Goal: Task Accomplishment & Management: Manage account settings

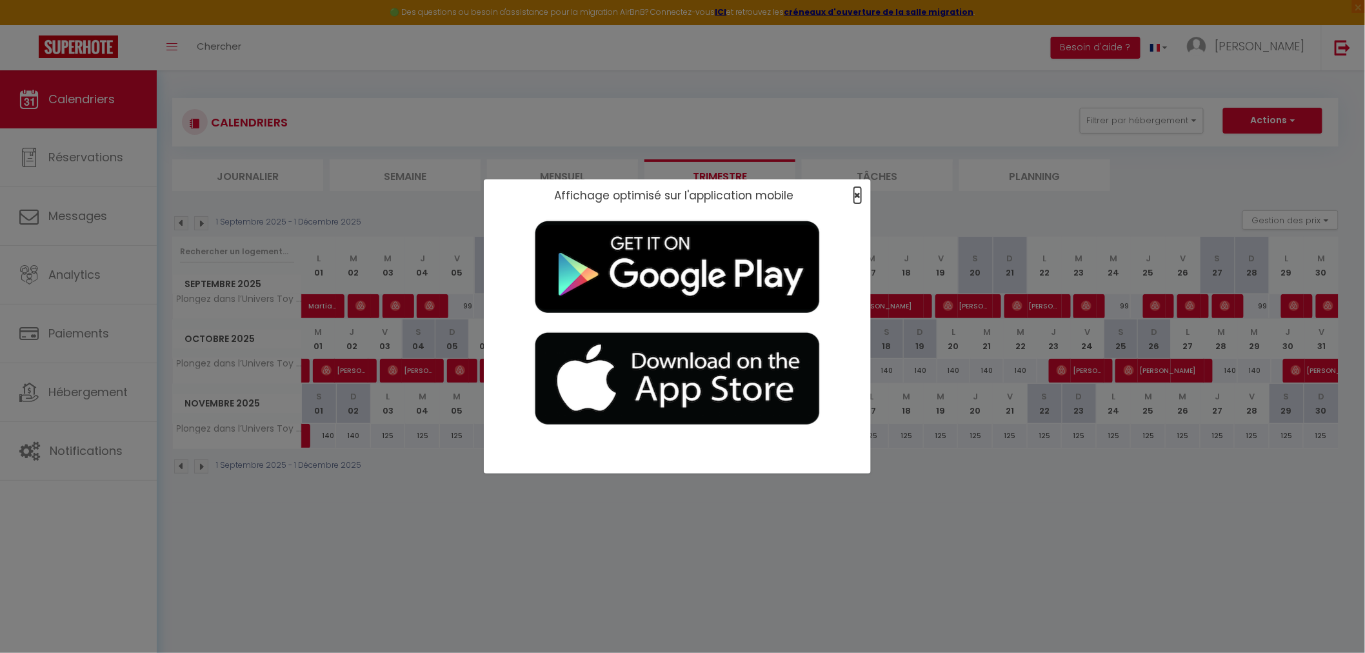
click at [858, 192] on span "×" at bounding box center [857, 195] width 7 height 16
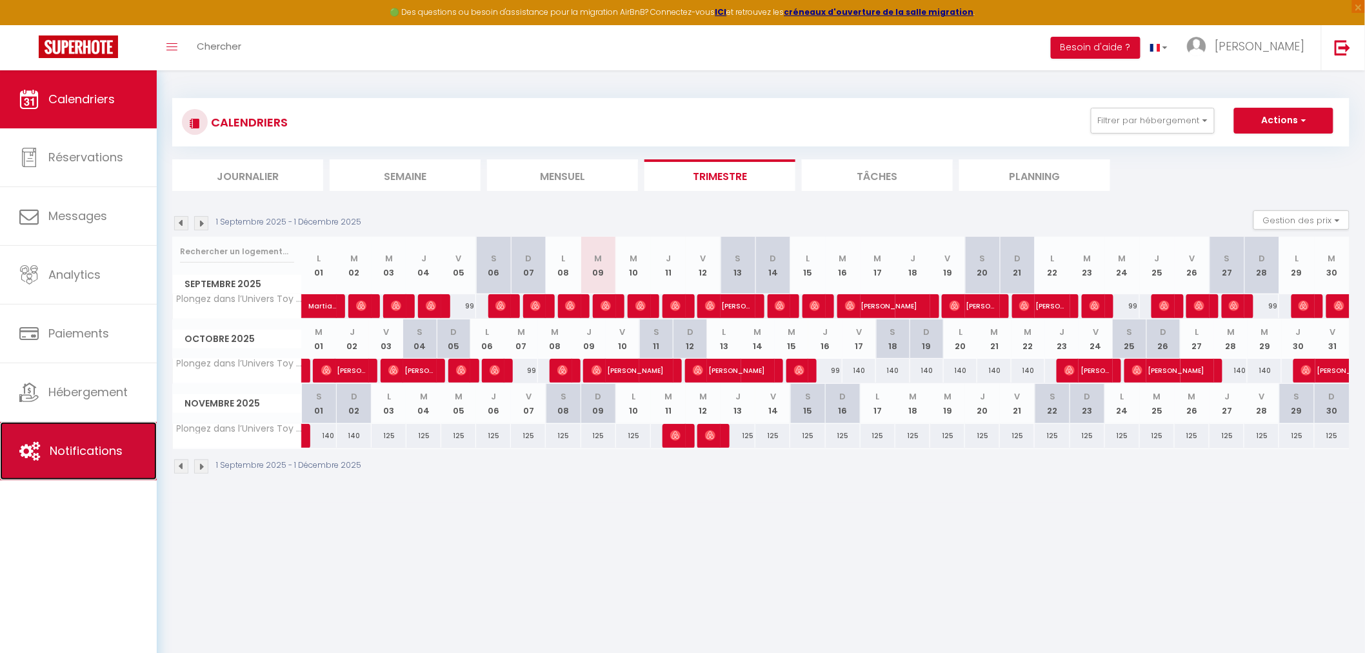
click at [67, 446] on span "Notifications" at bounding box center [86, 450] width 73 height 16
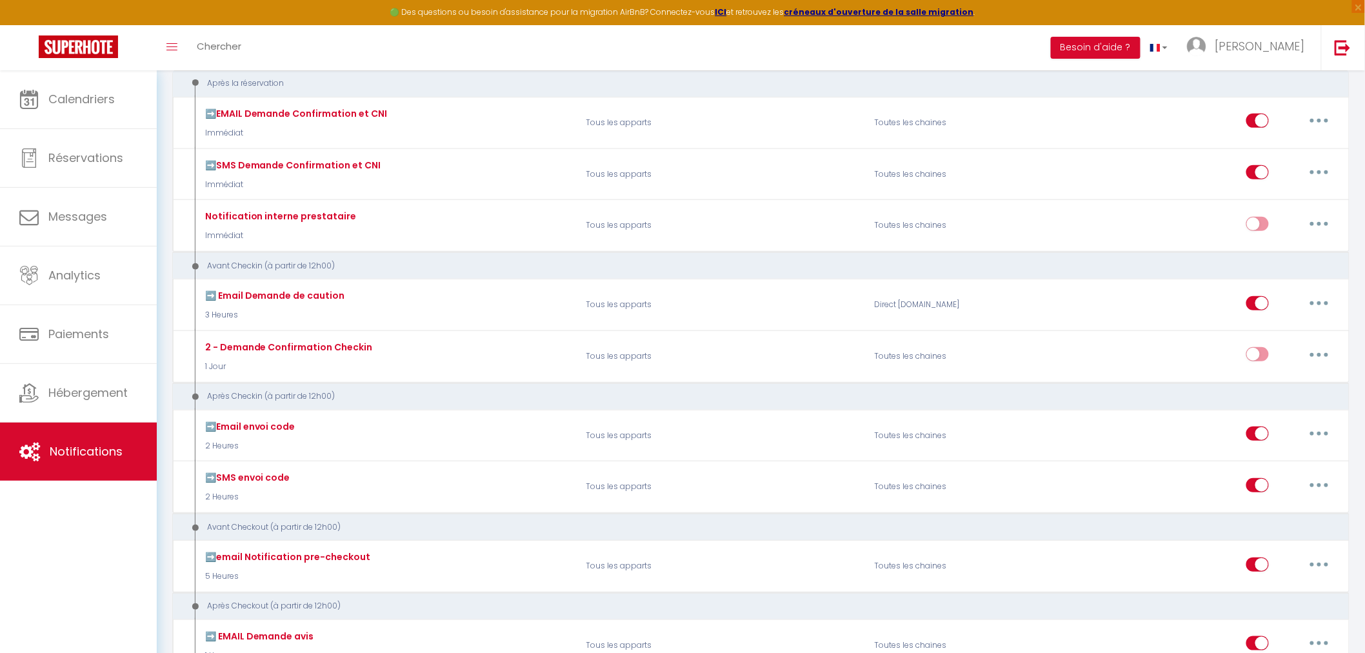
scroll to position [157, 0]
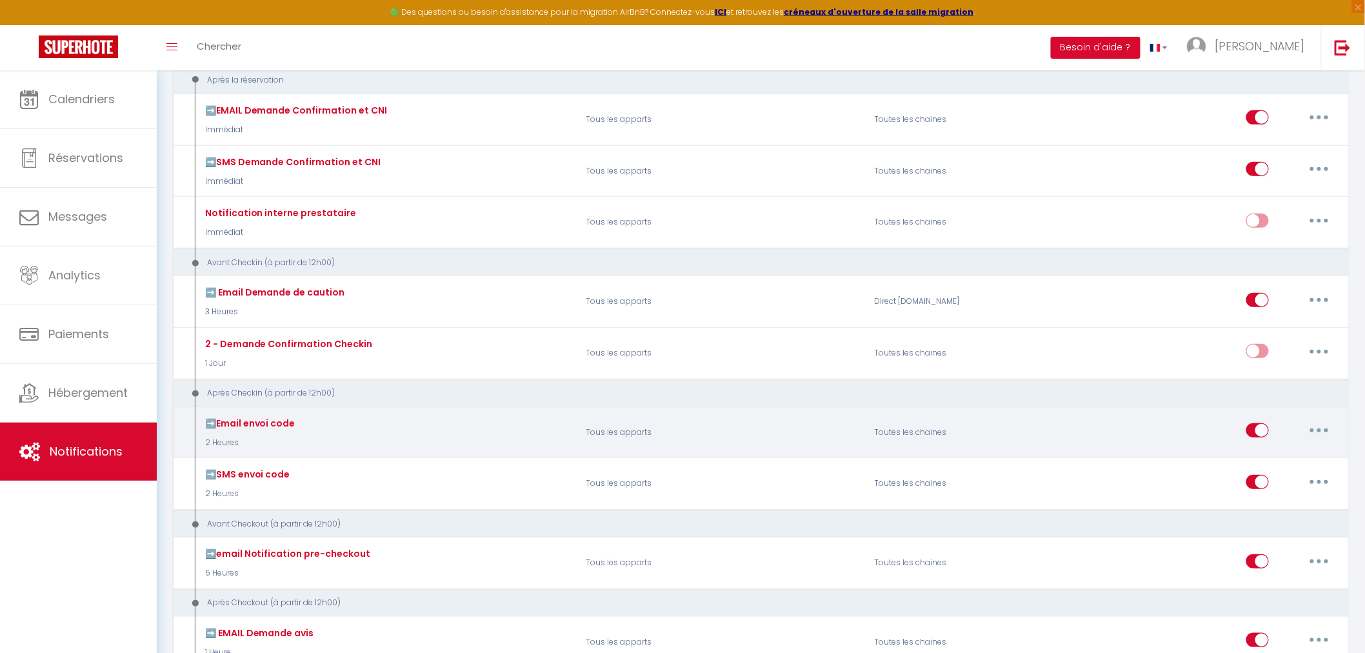
click at [1319, 430] on icon "button" at bounding box center [1319, 430] width 4 height 4
click at [1269, 499] on link "Tester" at bounding box center [1285, 506] width 95 height 22
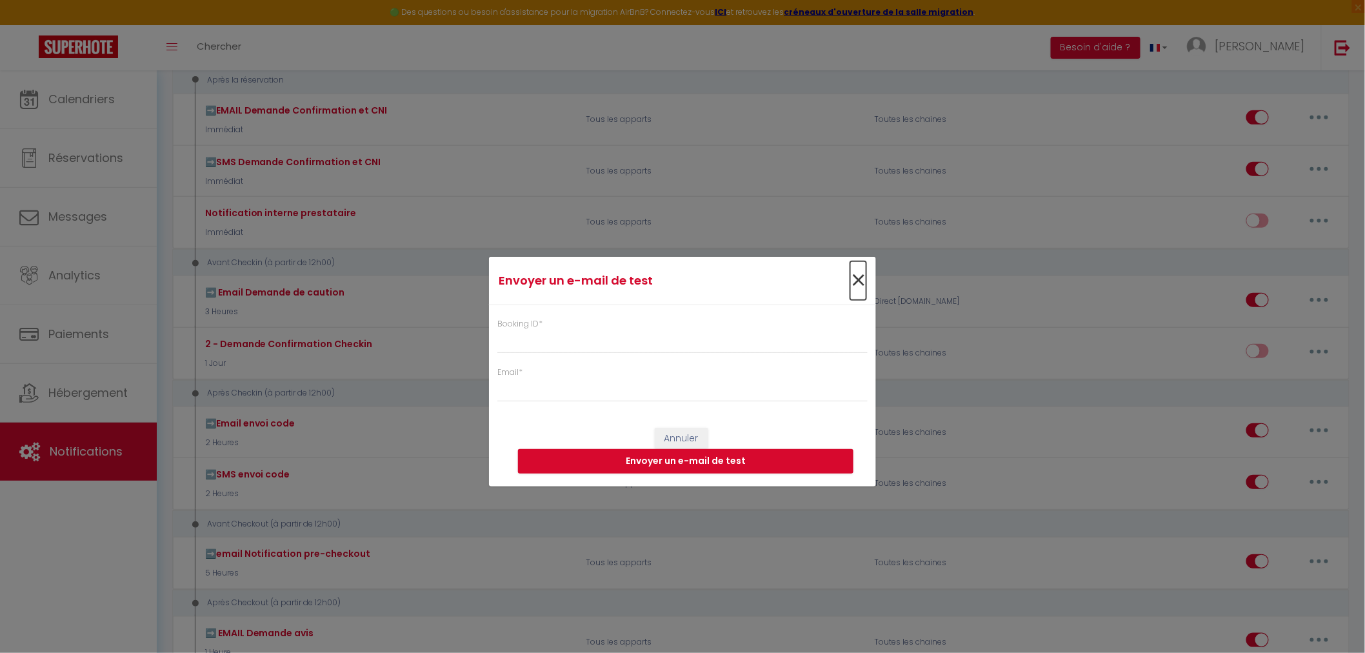
click at [850, 280] on span "×" at bounding box center [858, 280] width 16 height 39
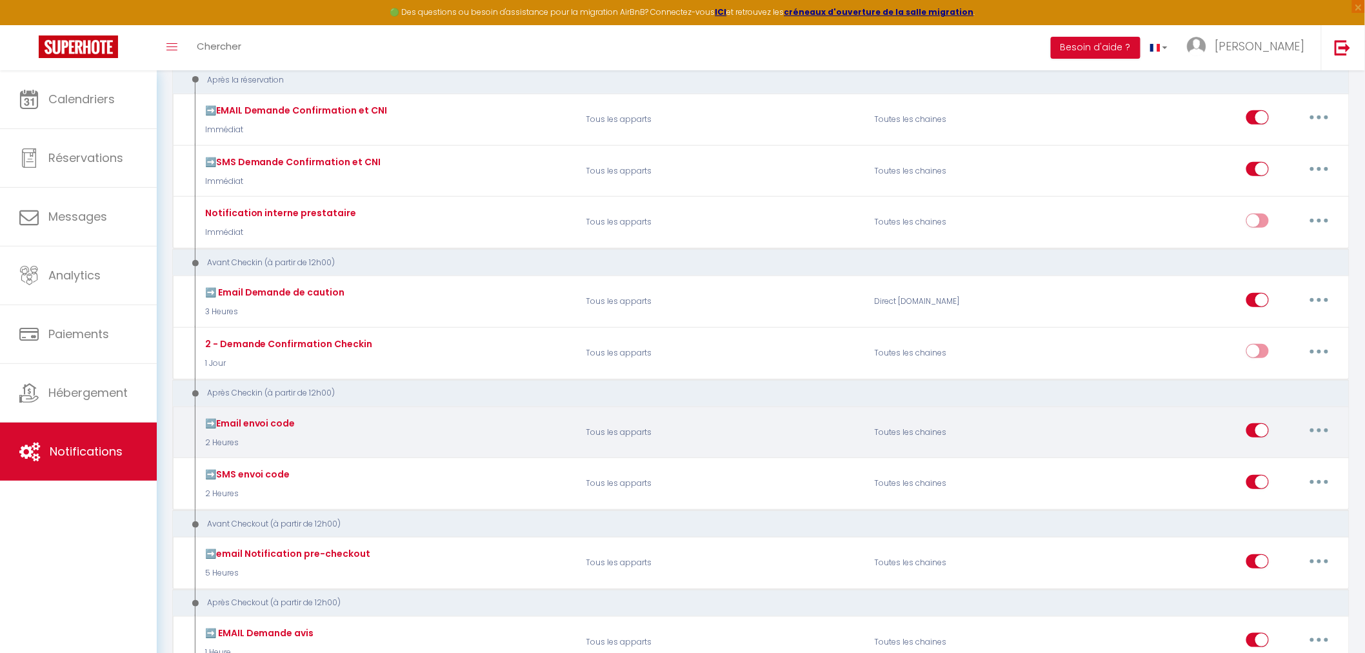
click at [1331, 430] on button "button" at bounding box center [1319, 430] width 36 height 21
click at [1285, 460] on link "Editer" at bounding box center [1285, 460] width 95 height 22
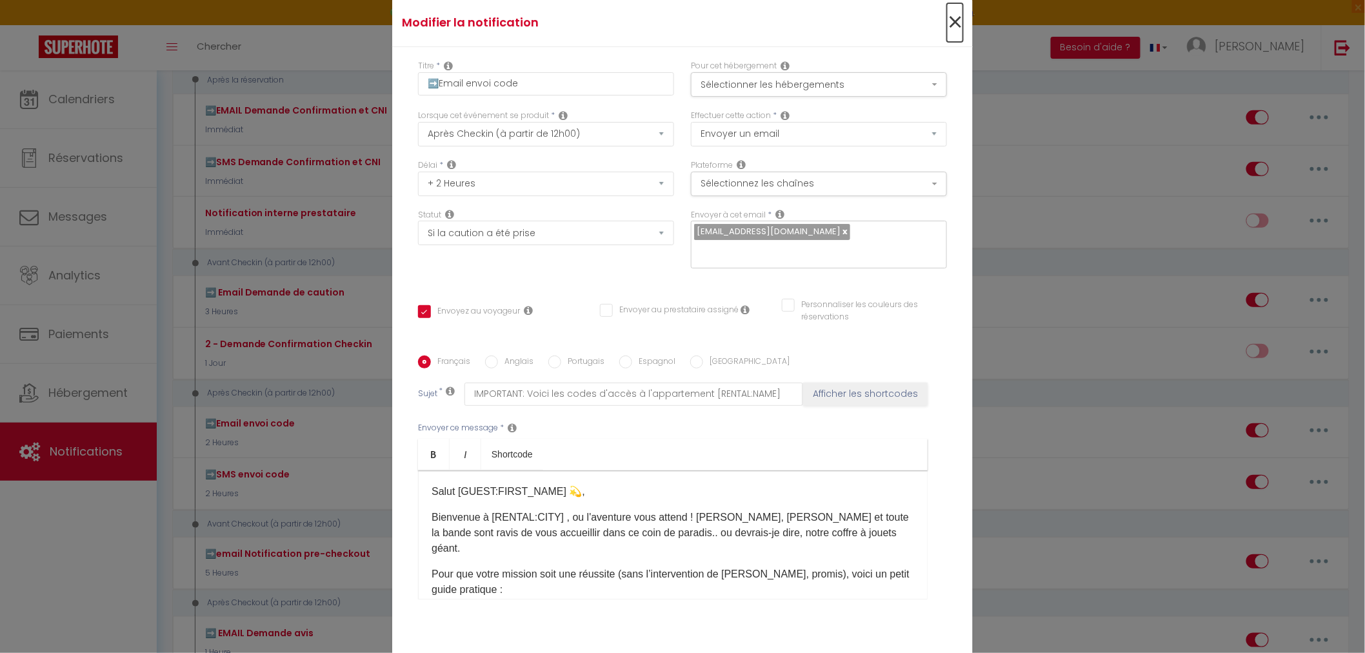
click at [953, 22] on span "×" at bounding box center [955, 22] width 16 height 39
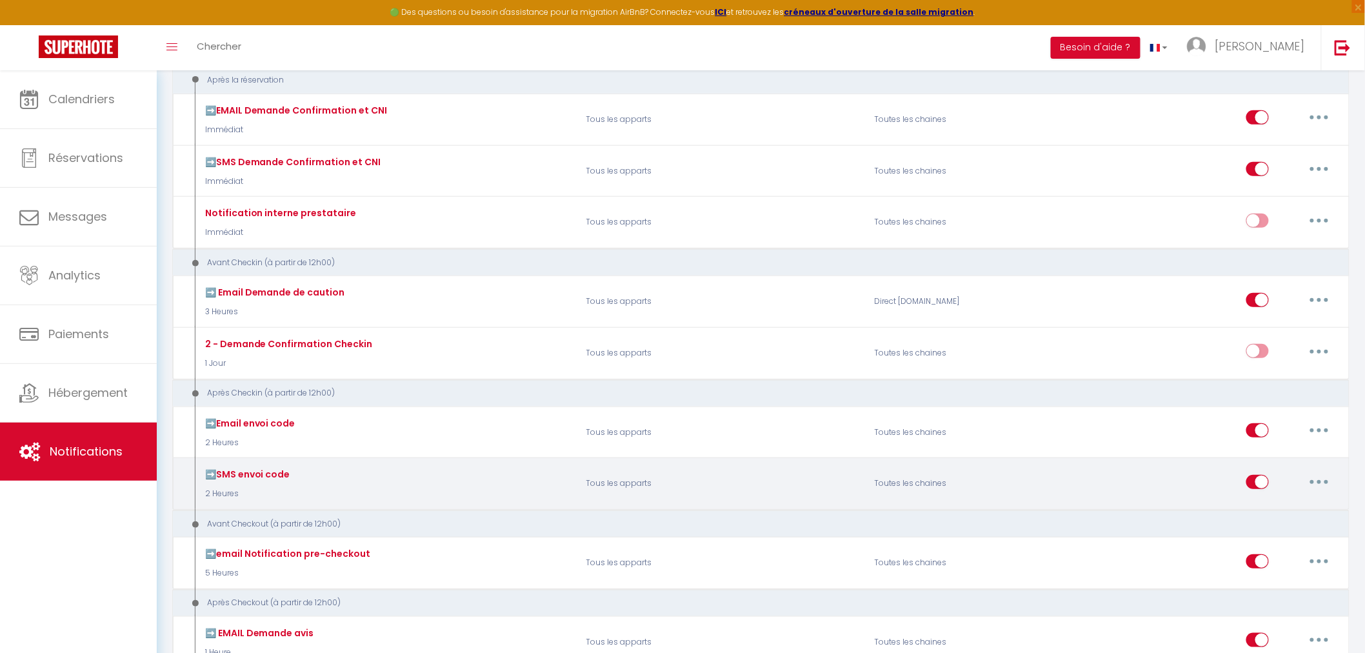
click at [1316, 486] on button "button" at bounding box center [1319, 481] width 36 height 21
click at [1285, 512] on link "Editer" at bounding box center [1285, 511] width 95 height 22
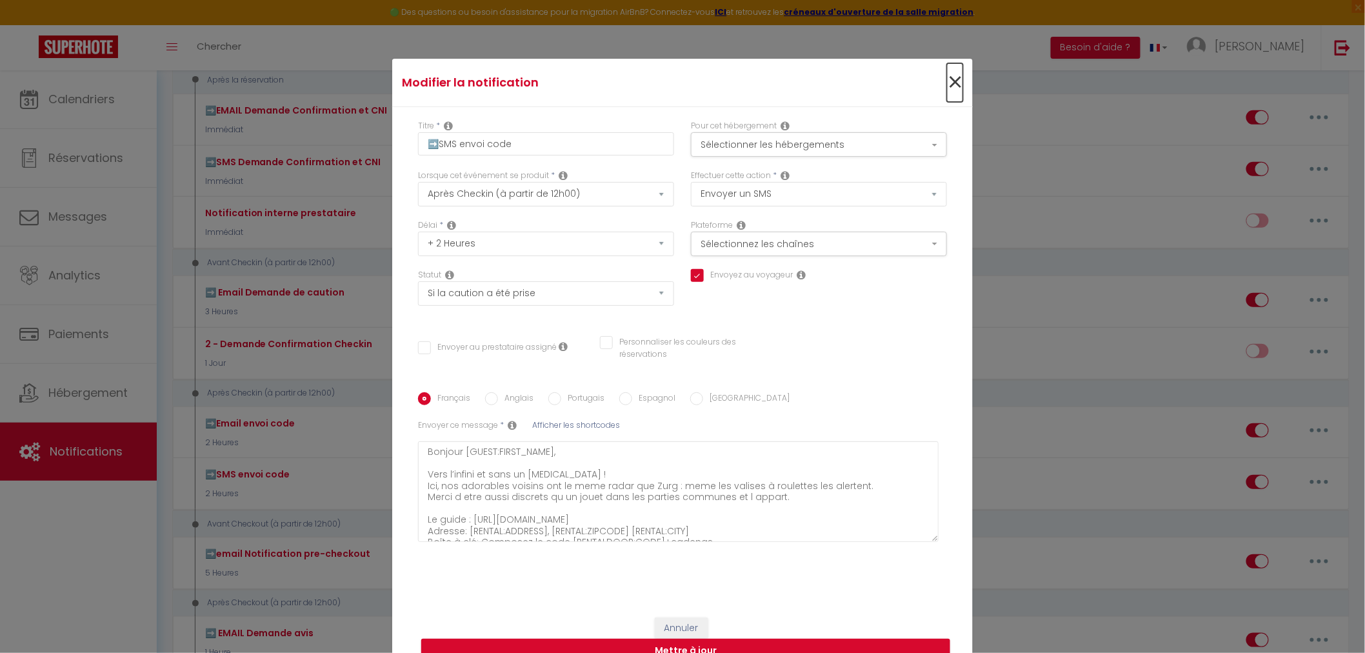
click at [947, 88] on span "×" at bounding box center [955, 82] width 16 height 39
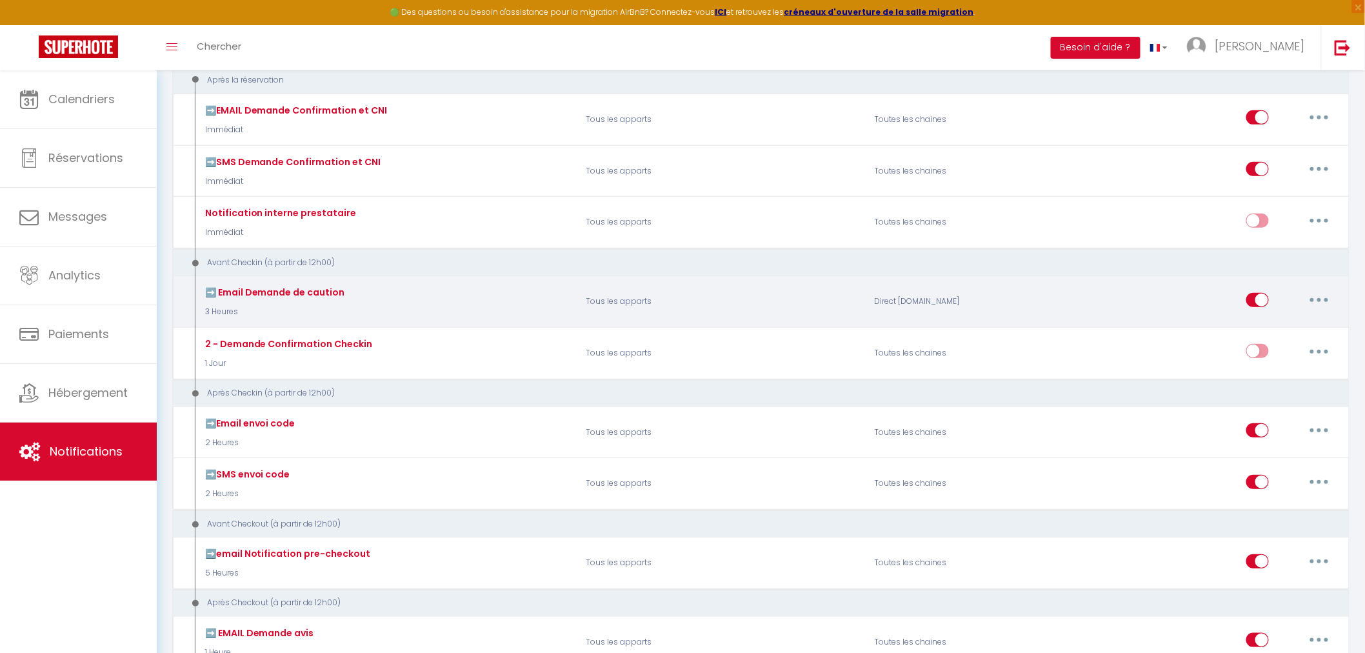
click at [1311, 293] on button "button" at bounding box center [1319, 300] width 36 height 21
click at [1290, 330] on link "Editer" at bounding box center [1285, 329] width 95 height 22
type input "➡️ Email Demande de caution"
select select "2"
select select "email"
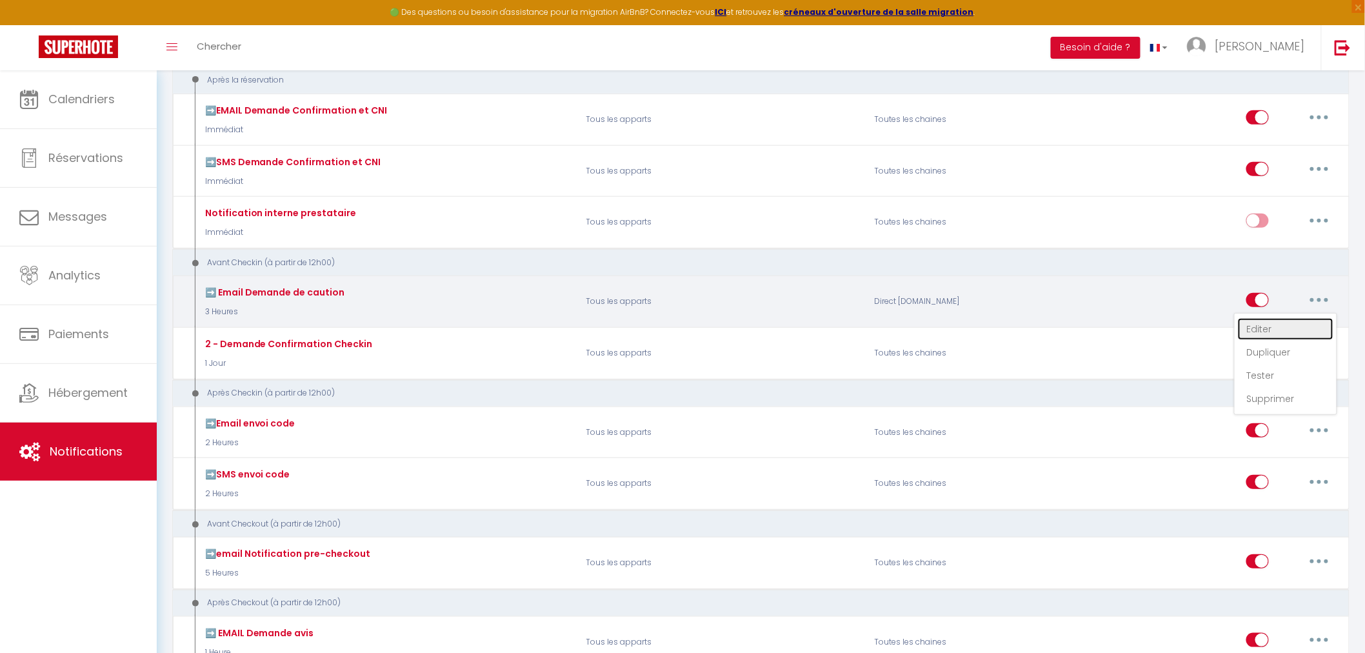
select select "3 Heures"
select select "if_booking_is_paid"
checkbox input "true"
checkbox input "false"
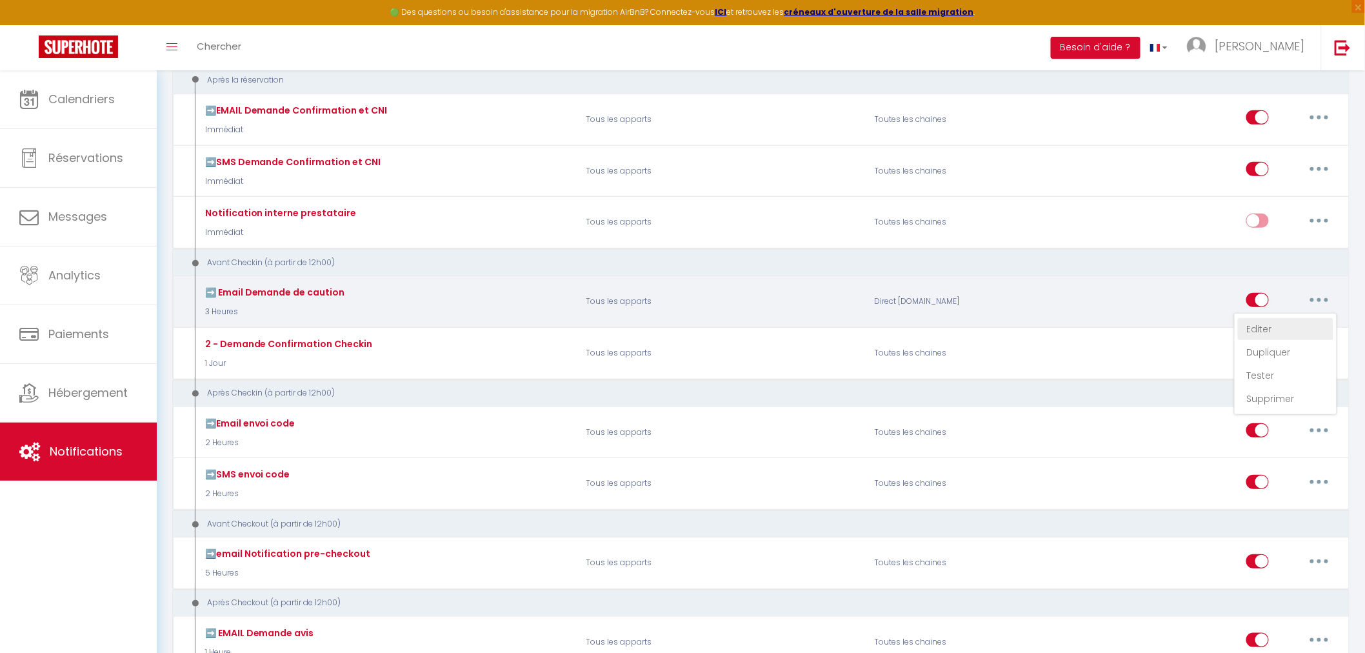
type input "Lien de caution pour votre réservation au [RENTAL:NAME]"
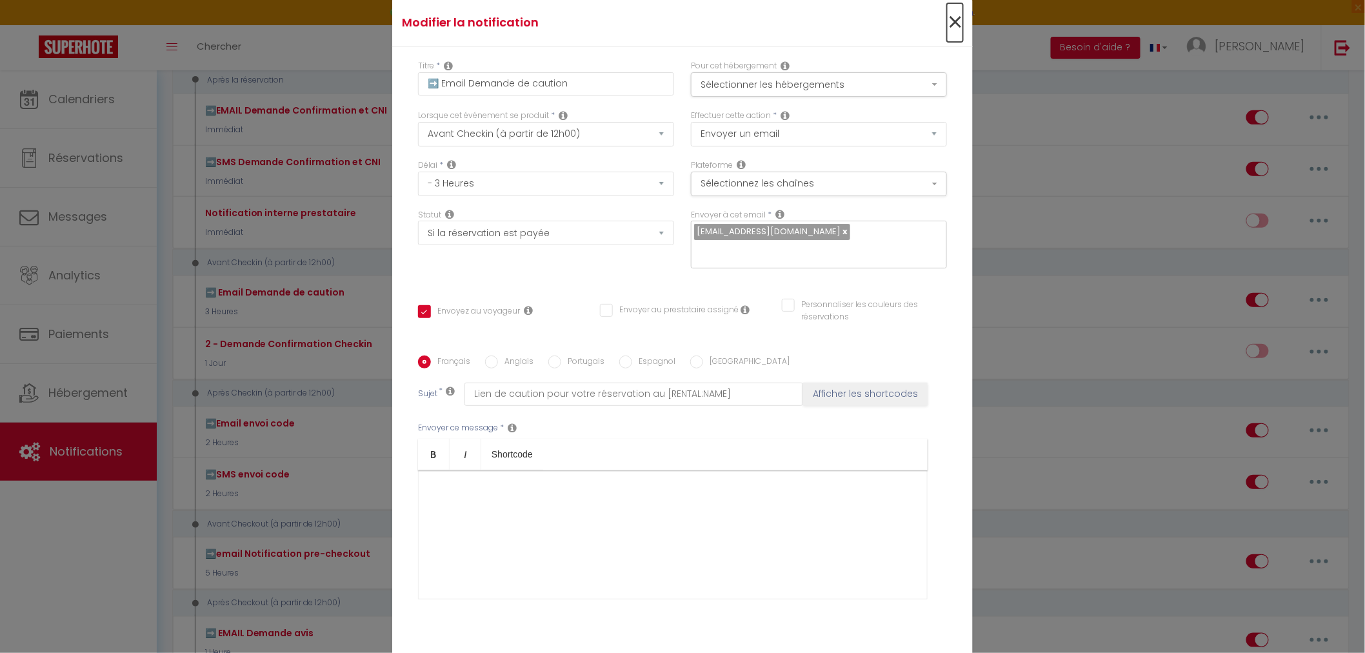
click at [947, 28] on span "×" at bounding box center [955, 22] width 16 height 39
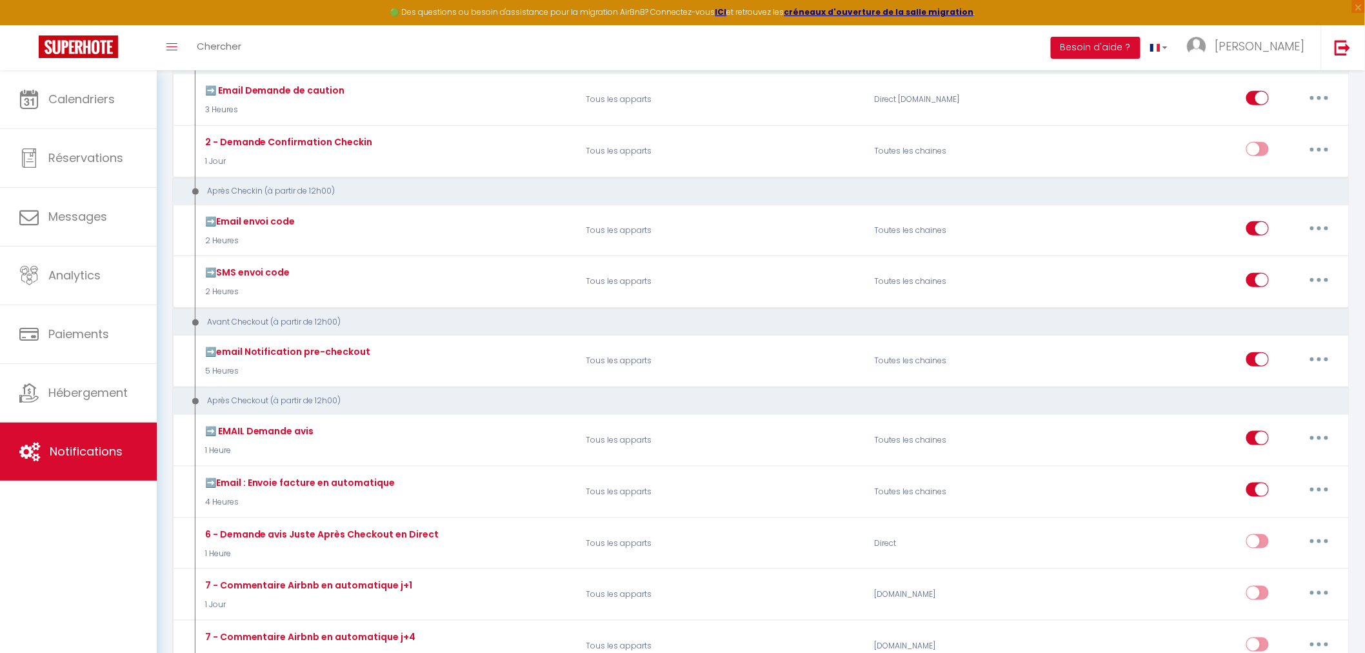
scroll to position [375, 0]
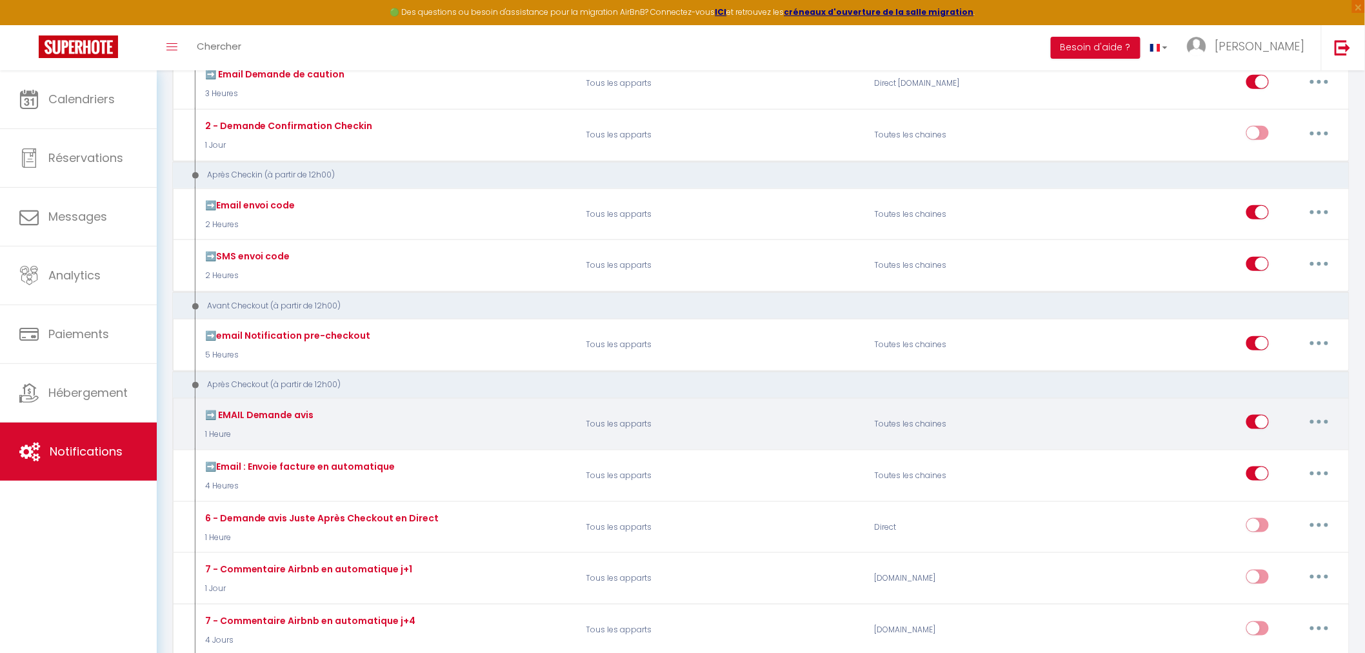
click at [1321, 420] on button "button" at bounding box center [1319, 421] width 36 height 21
click at [1293, 449] on link "Editer" at bounding box center [1285, 451] width 95 height 22
type input "➡️ EMAIL Demande avis"
select select "5"
select select "1 Heure"
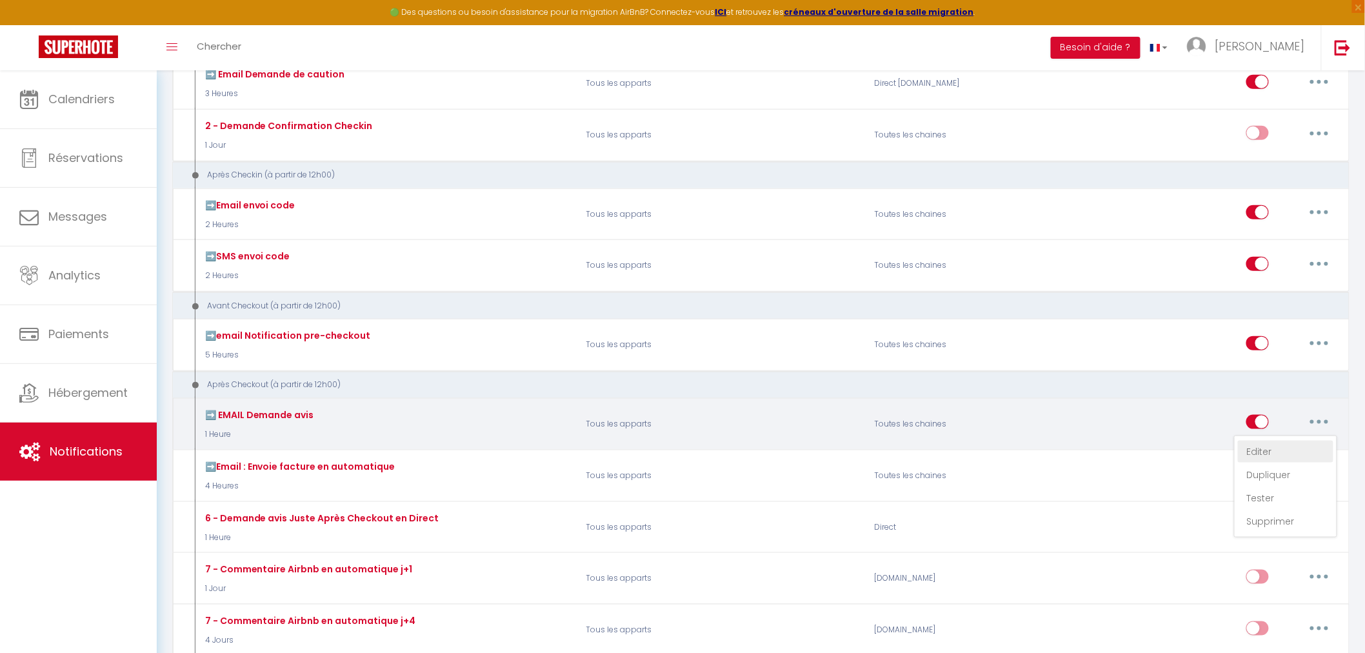
checkbox input "true"
checkbox input "false"
type input "[GUEST:FIRST_NAME], voici un cadeau pour vous avant de quitter [RENTAL:CITY]"
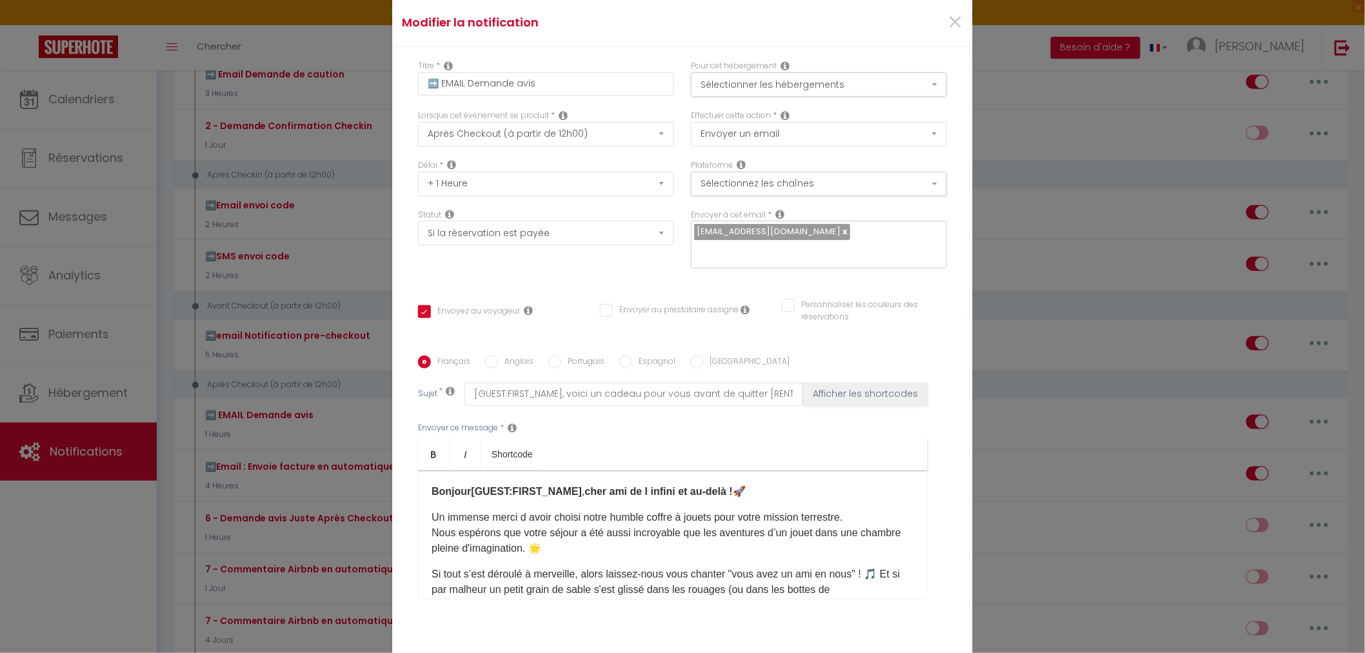
click at [524, 305] on icon at bounding box center [528, 310] width 9 height 10
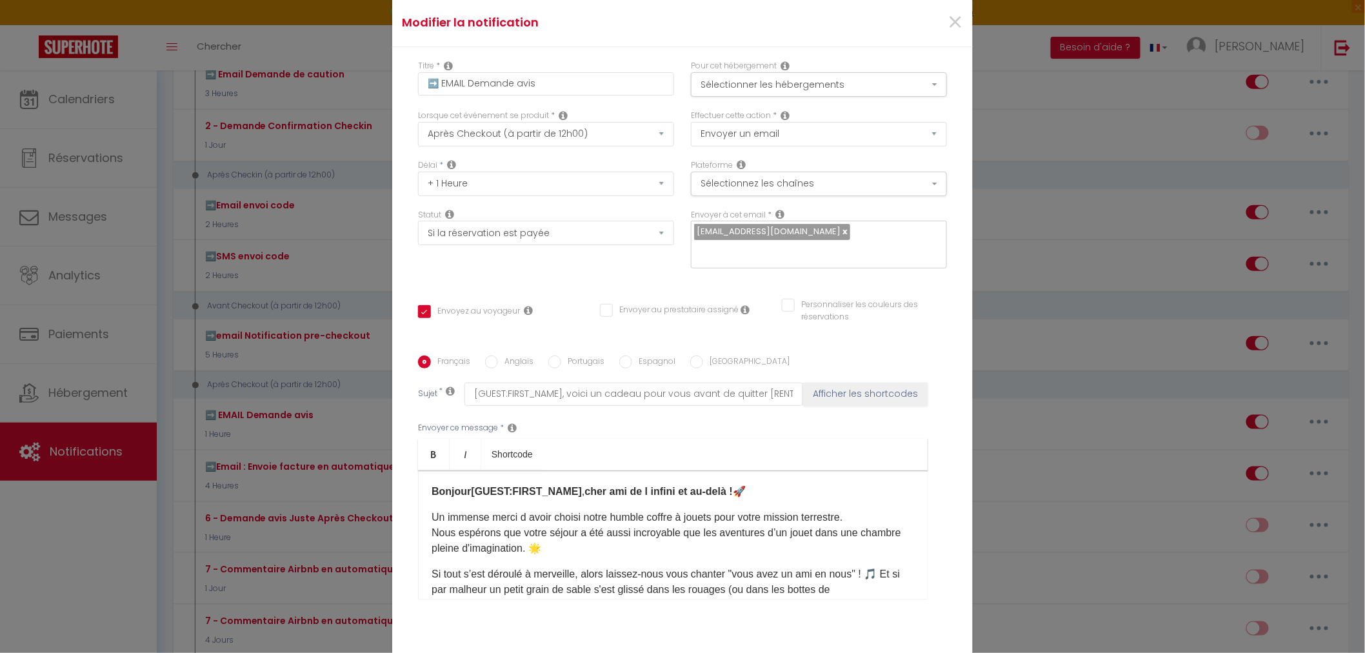
click at [740, 304] on icon at bounding box center [744, 309] width 9 height 10
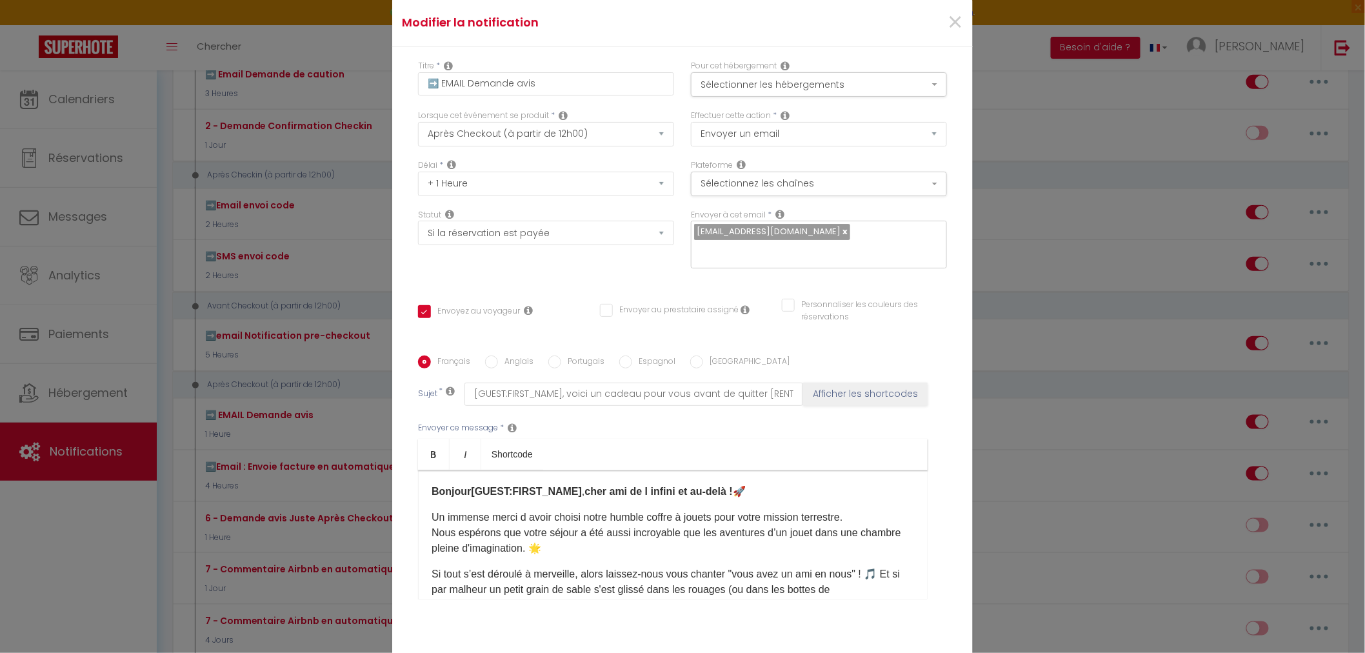
click at [740, 304] on icon at bounding box center [744, 309] width 9 height 10
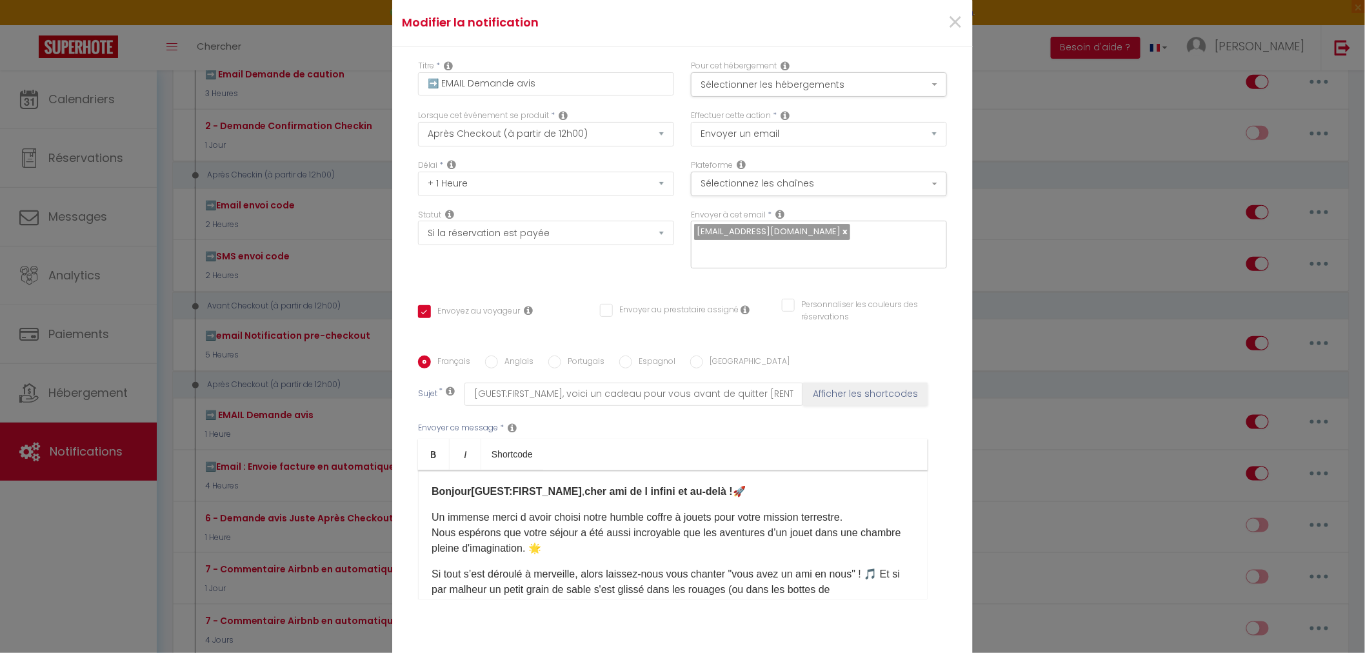
click at [740, 304] on icon at bounding box center [744, 309] width 9 height 10
click at [524, 305] on icon at bounding box center [528, 310] width 9 height 10
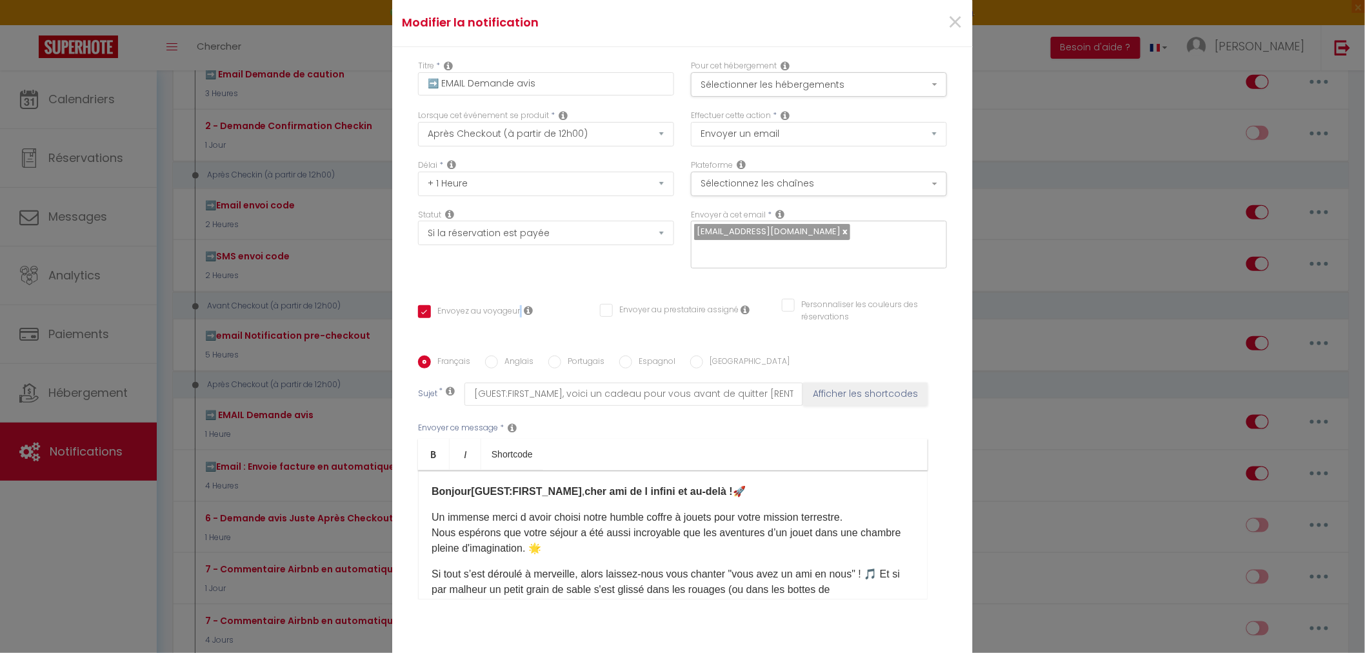
click at [524, 305] on icon at bounding box center [528, 310] width 9 height 10
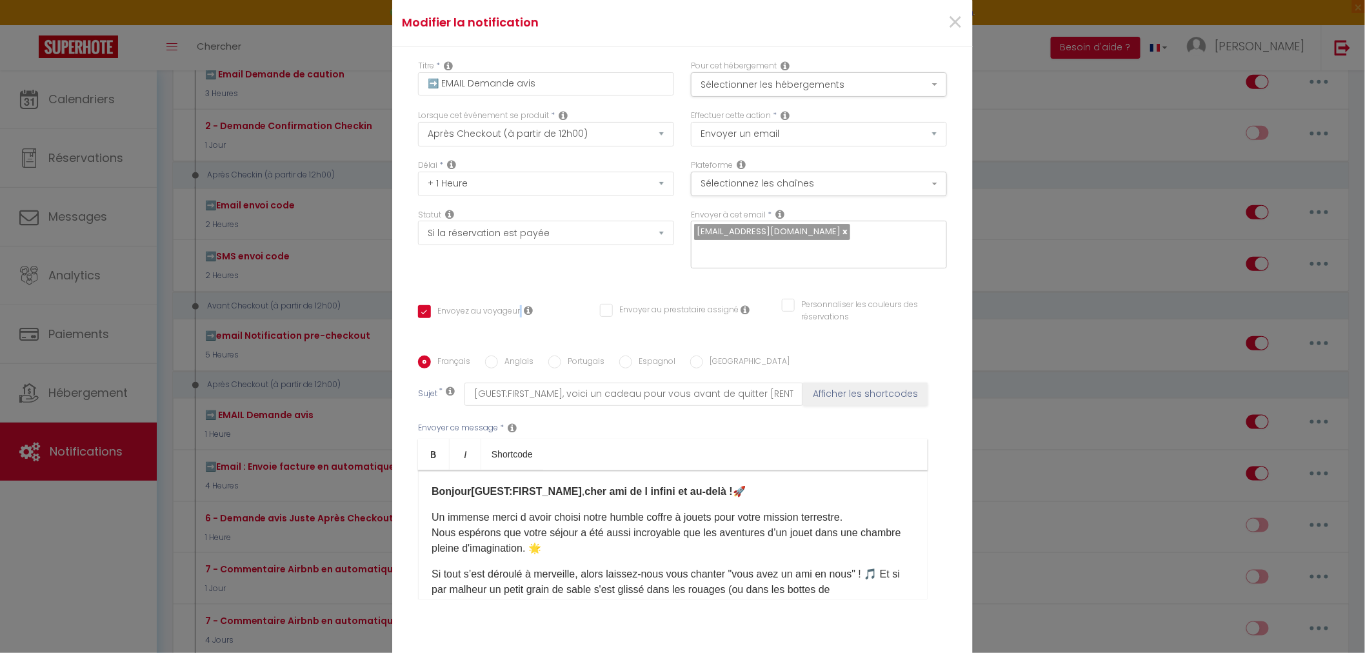
click at [524, 305] on icon at bounding box center [528, 310] width 9 height 10
click at [947, 30] on span "×" at bounding box center [955, 22] width 16 height 39
